Goal: Check status: Check status

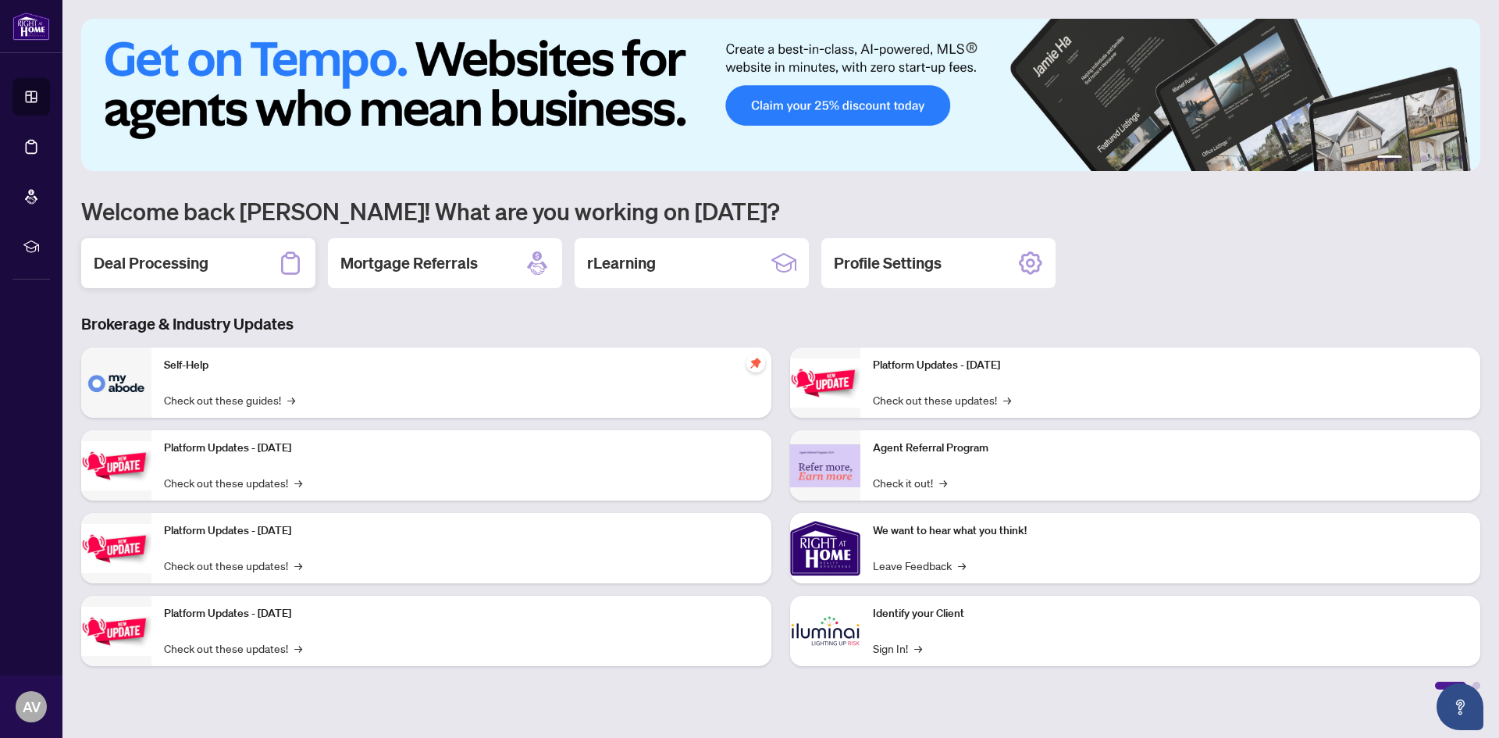
click at [166, 260] on h2 "Deal Processing" at bounding box center [151, 263] width 115 height 22
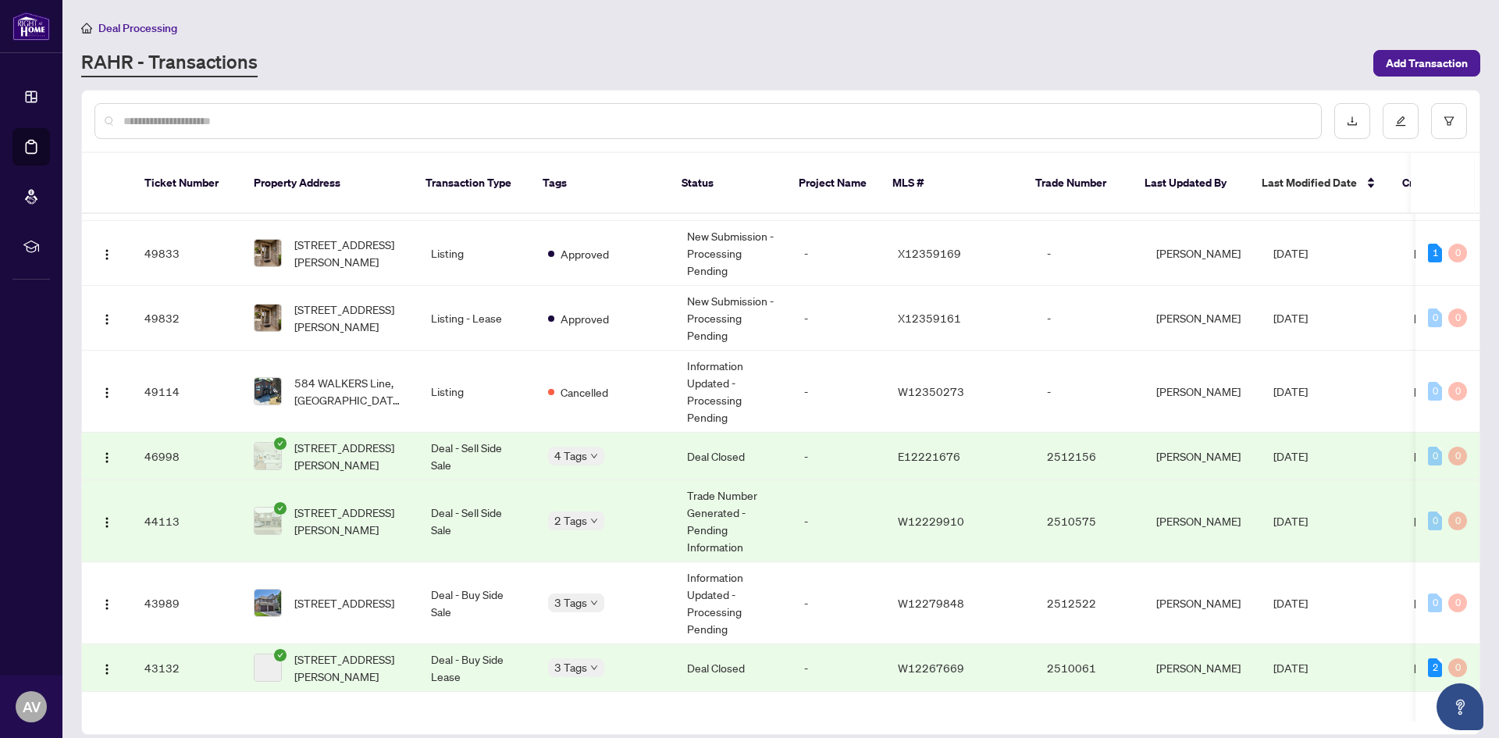
scroll to position [546, 0]
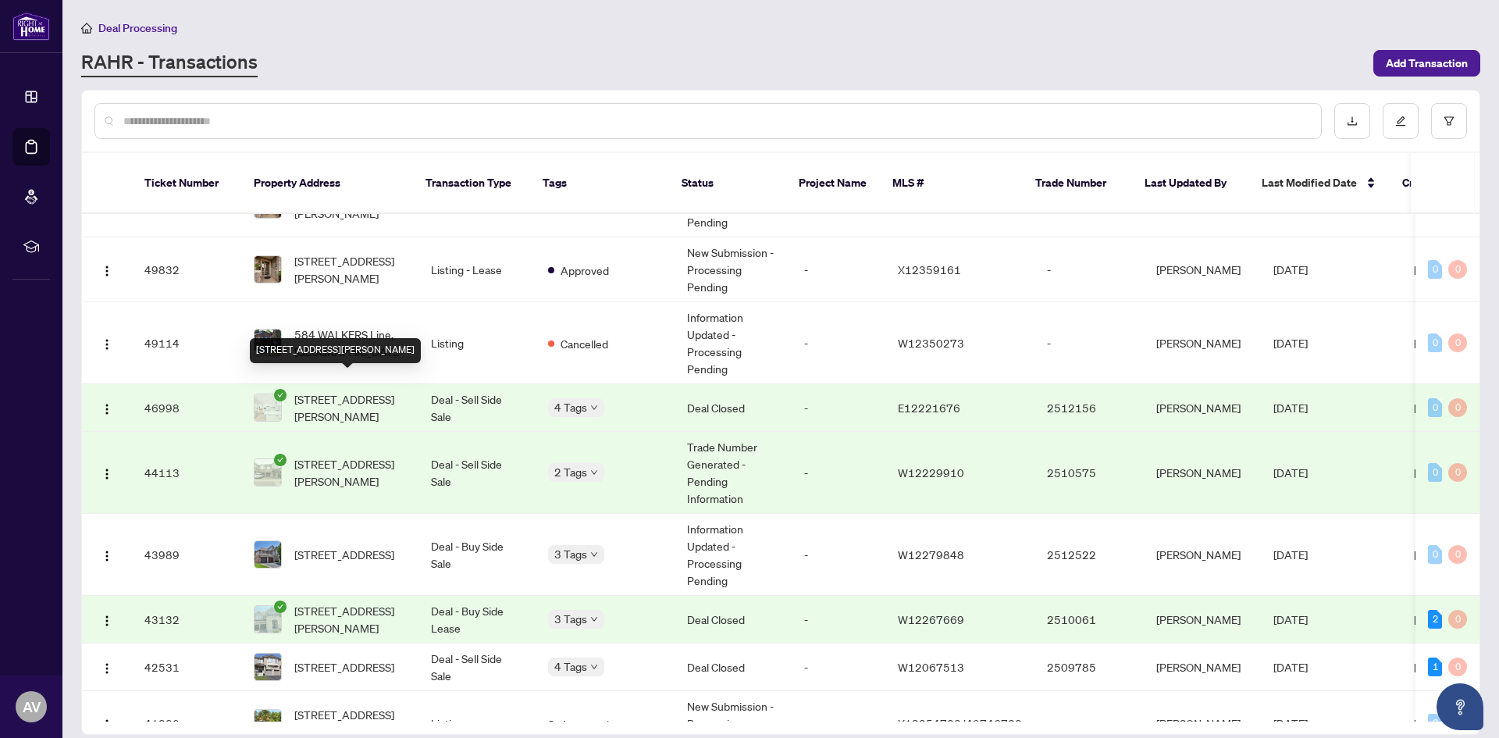
click at [326, 390] on span "[STREET_ADDRESS][PERSON_NAME]" at bounding box center [350, 407] width 112 height 34
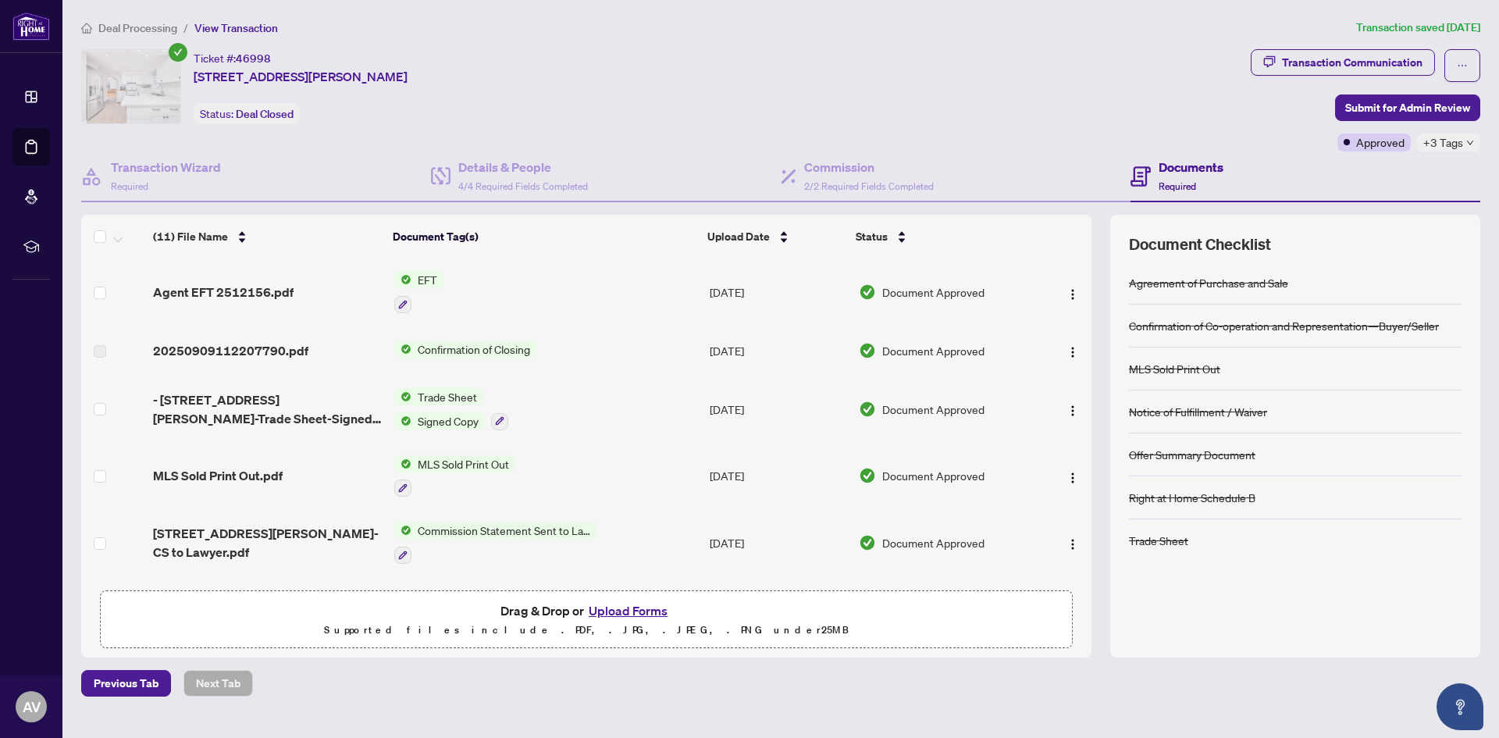
click at [511, 521] on span "Commission Statement Sent to Lawyer" at bounding box center [503, 529] width 185 height 17
click at [282, 539] on span "[STREET_ADDRESS][PERSON_NAME]-CS to Lawyer.pdf" at bounding box center [267, 542] width 229 height 37
